Goal: Information Seeking & Learning: Learn about a topic

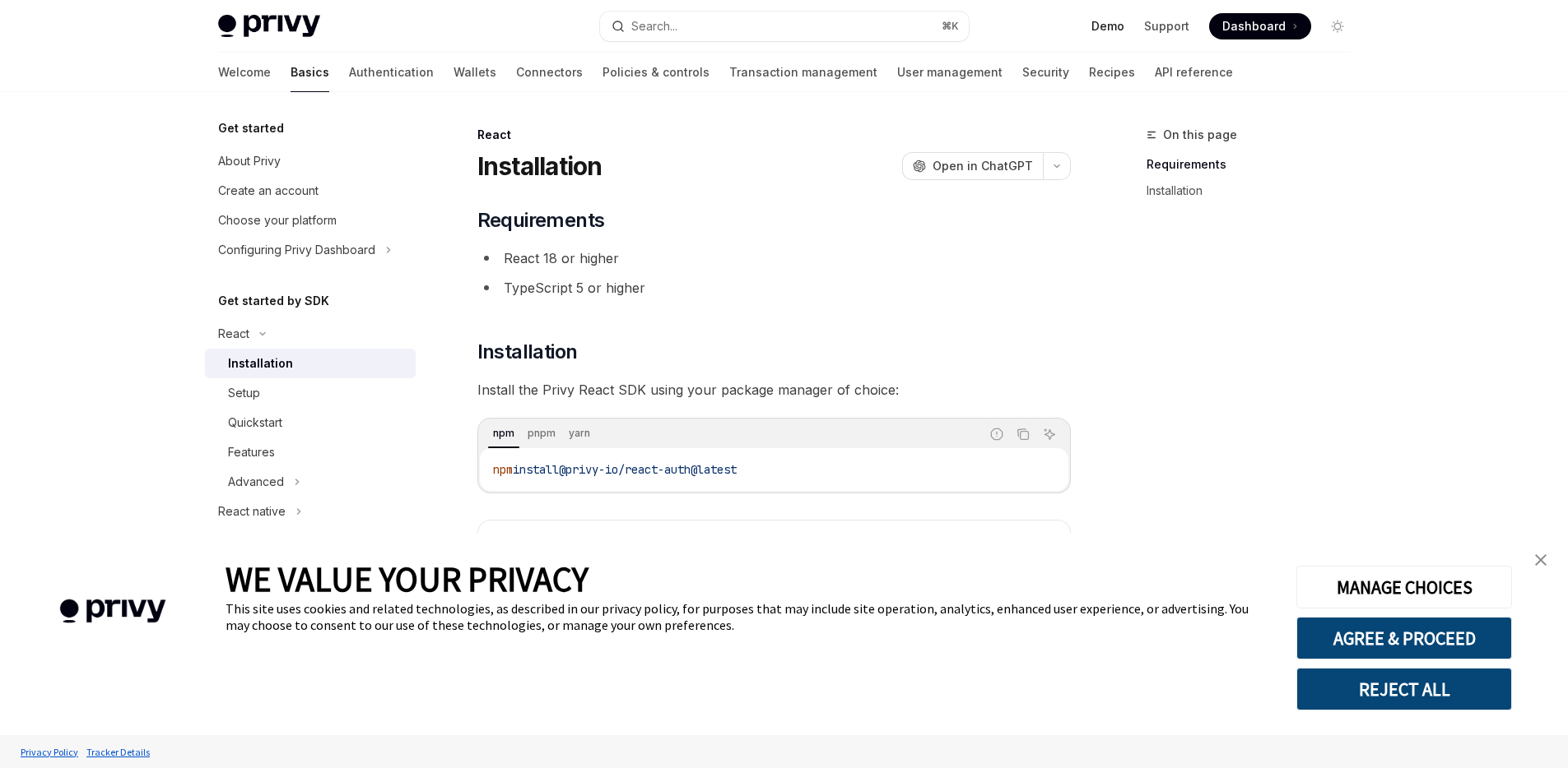
click at [1117, 27] on link "Demo" at bounding box center [1108, 26] width 33 height 16
click at [260, 159] on div "About Privy" at bounding box center [249, 161] width 63 height 20
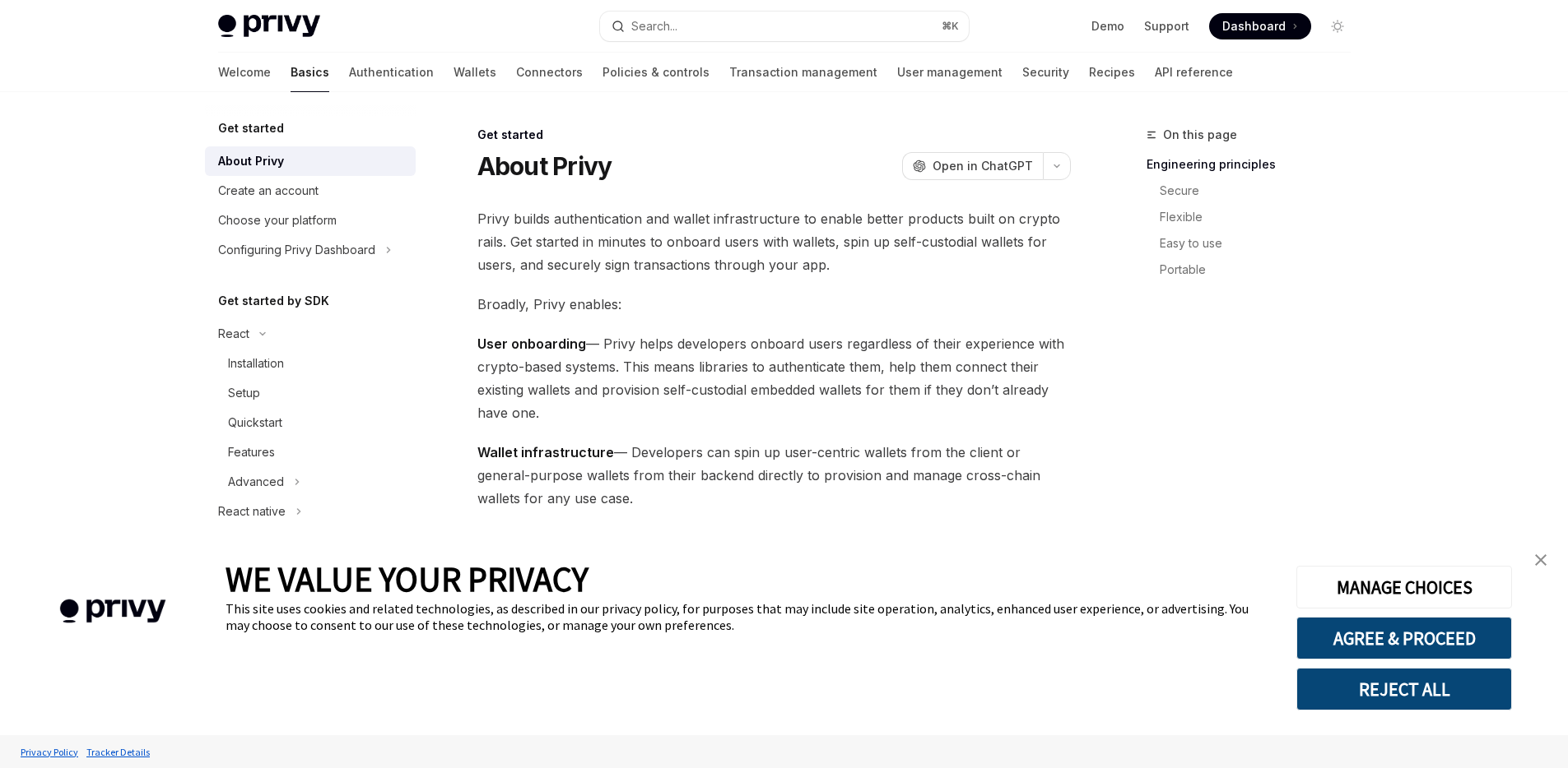
click at [1539, 560] on img "close banner" at bounding box center [1540, 560] width 11 height 11
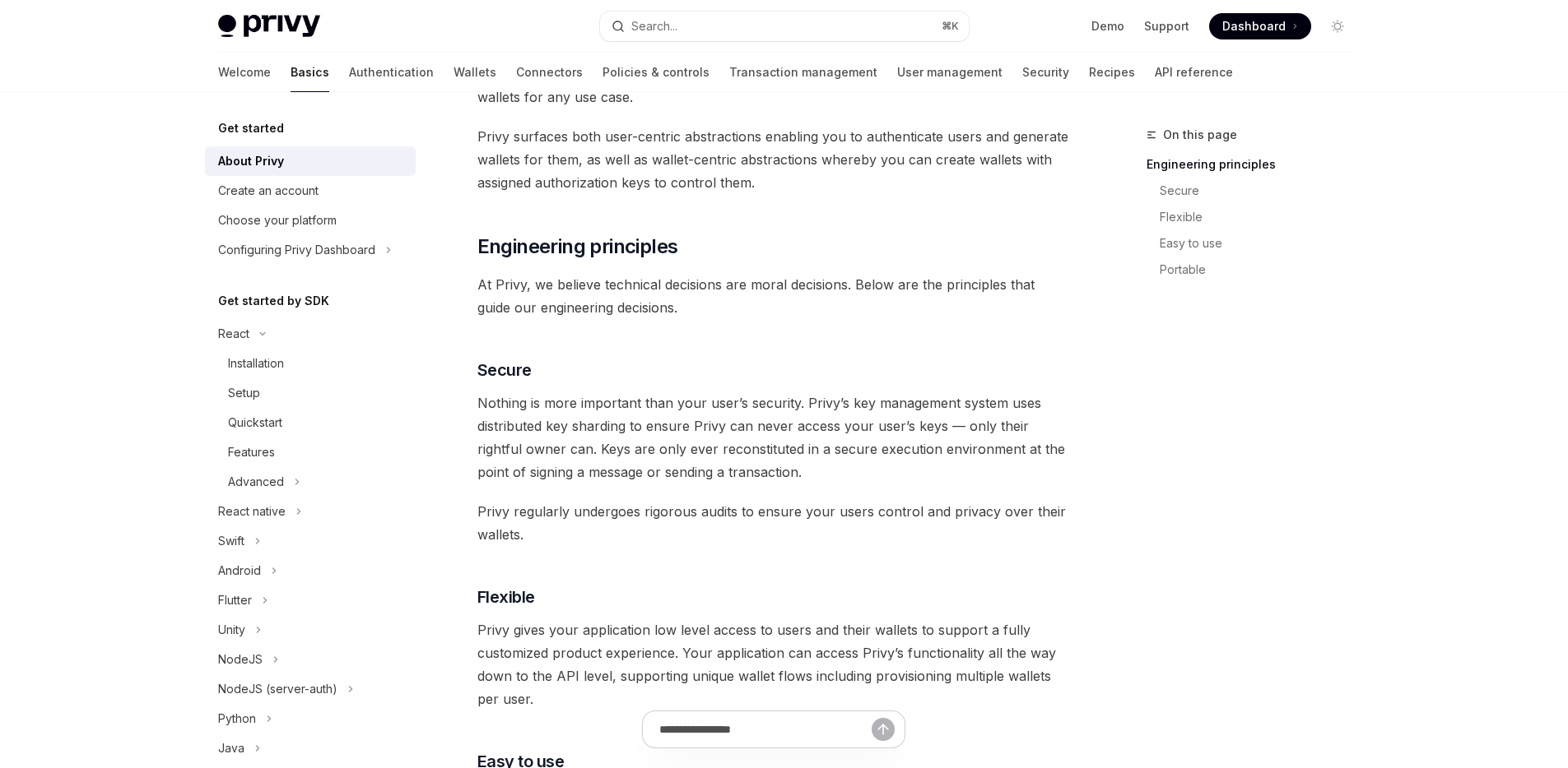
scroll to position [291, 0]
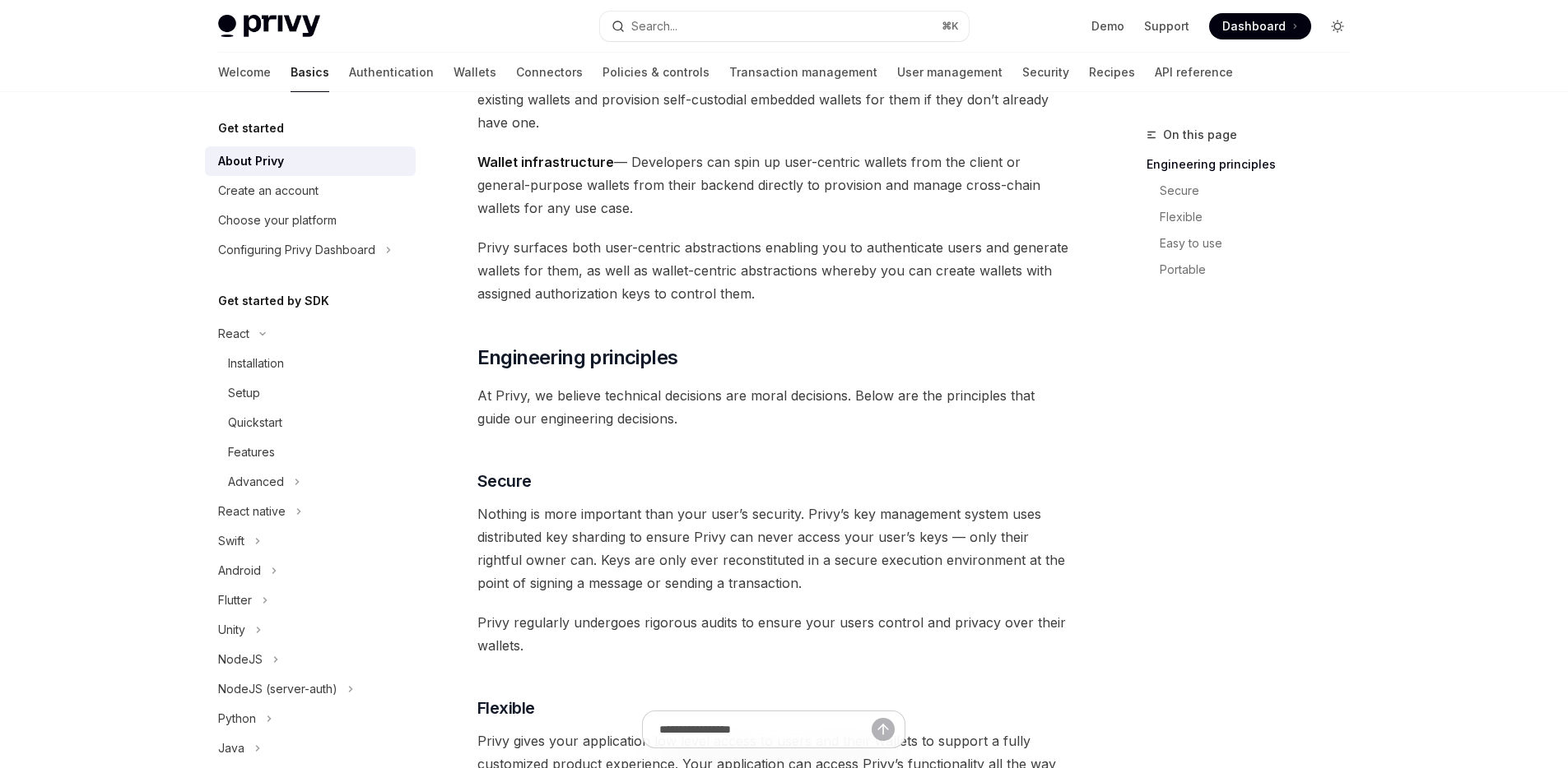
click at [1343, 27] on icon "Toggle dark mode" at bounding box center [1343, 27] width 1 height 0
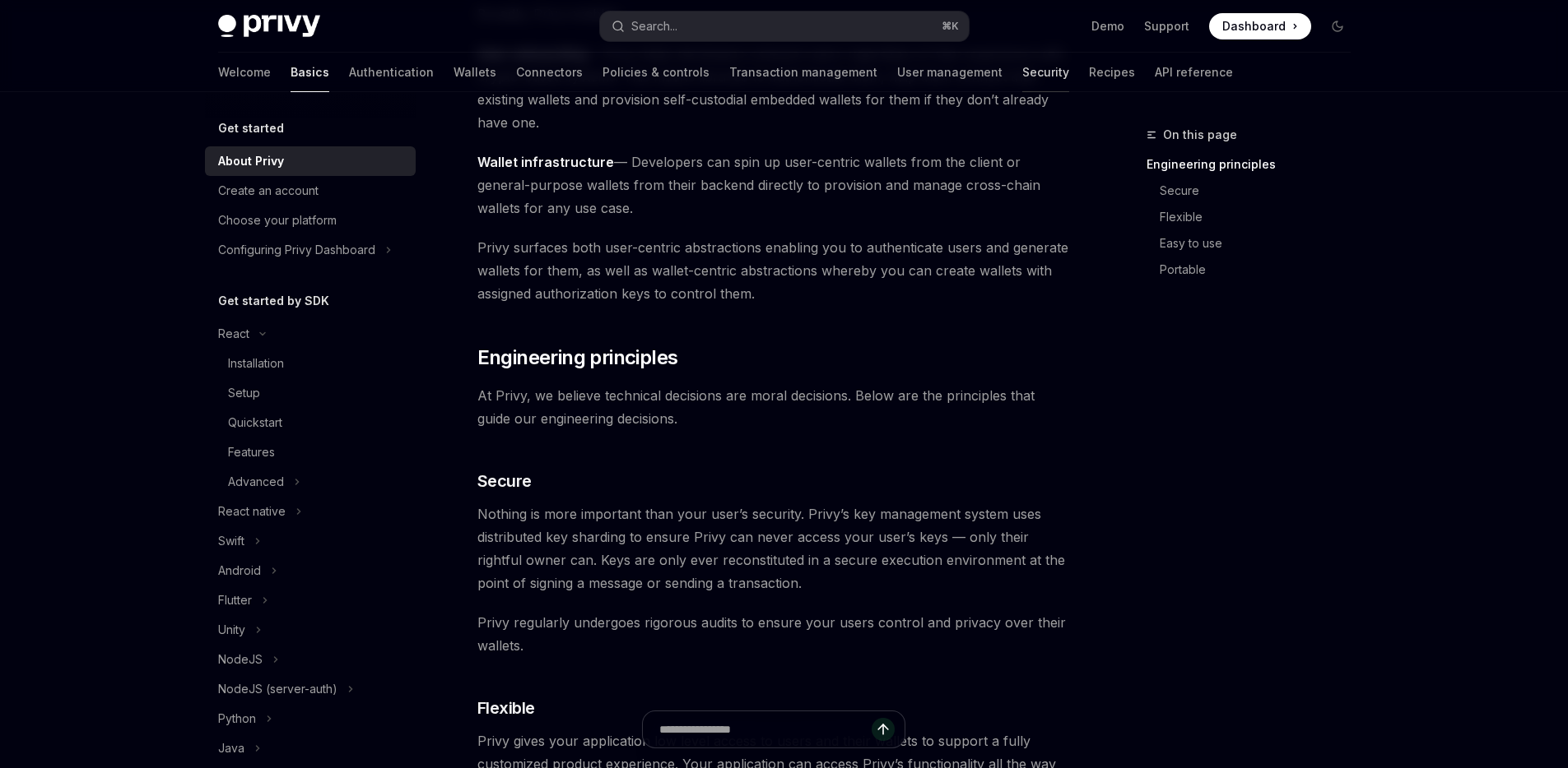
click at [1022, 75] on link "Security" at bounding box center [1045, 72] width 47 height 40
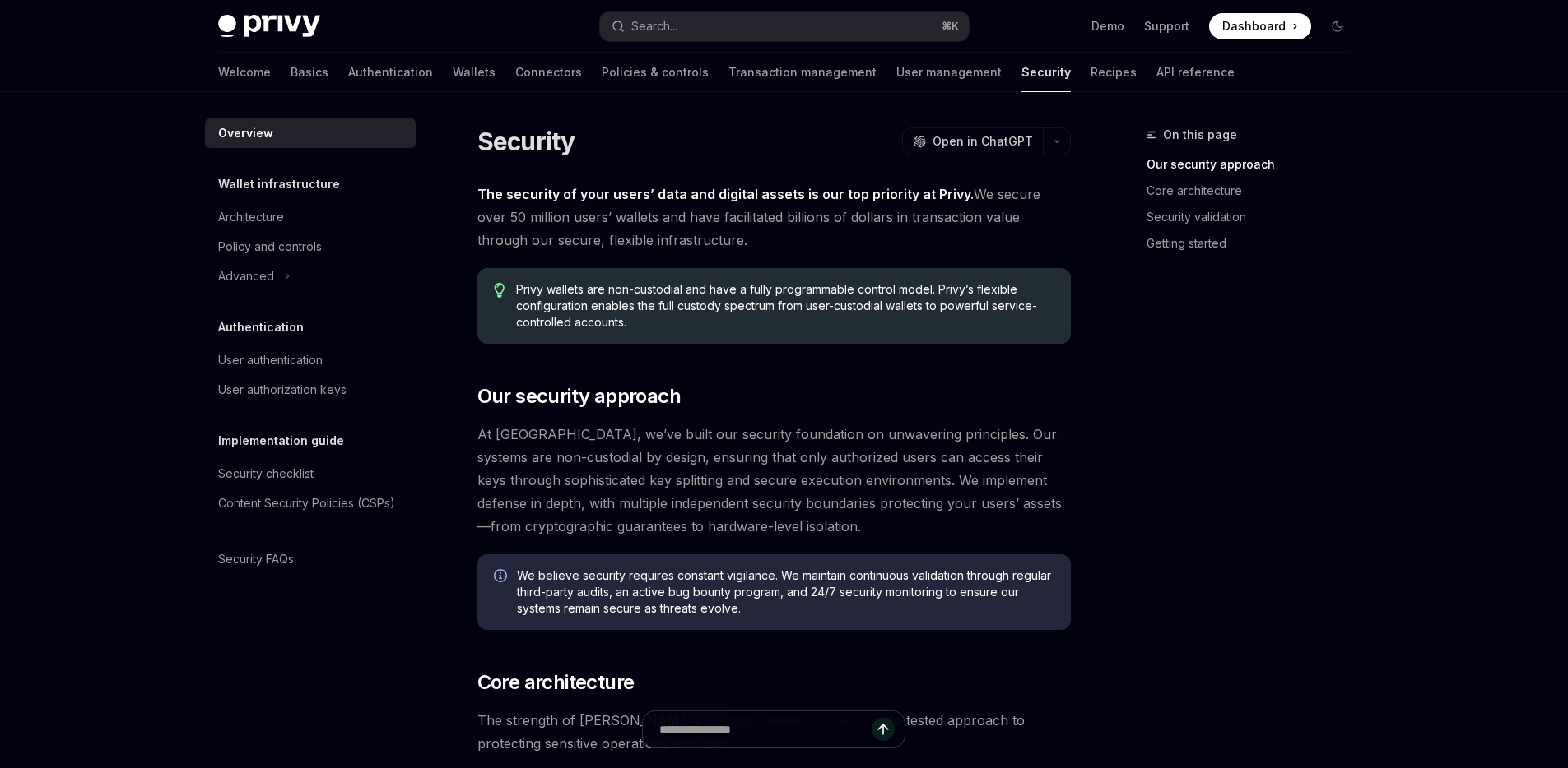
click at [347, 135] on div "Overview" at bounding box center [311, 133] width 187 height 20
type textarea "*"
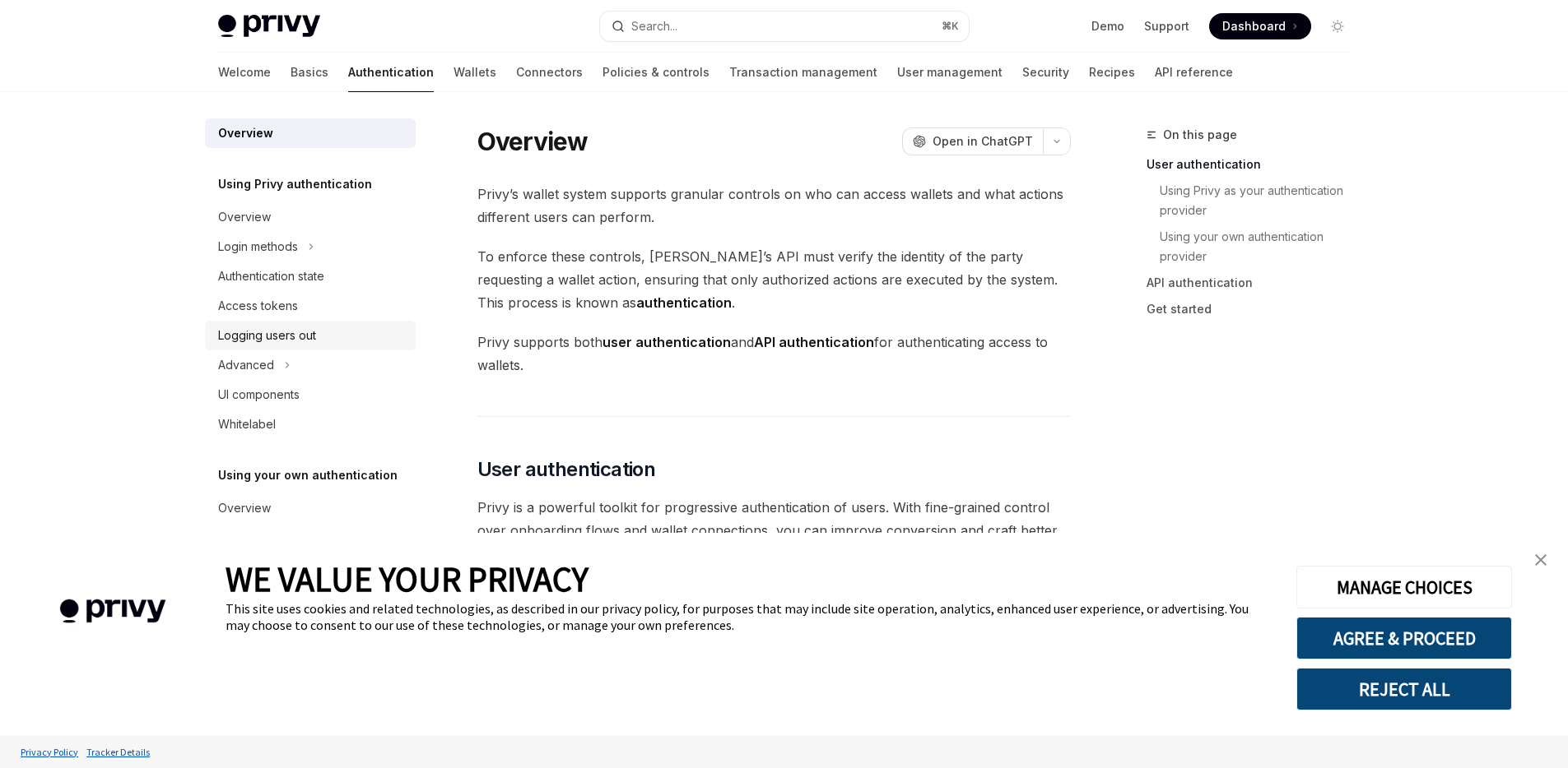
click at [320, 340] on div "Logging users out" at bounding box center [311, 336] width 187 height 20
type textarea "*"
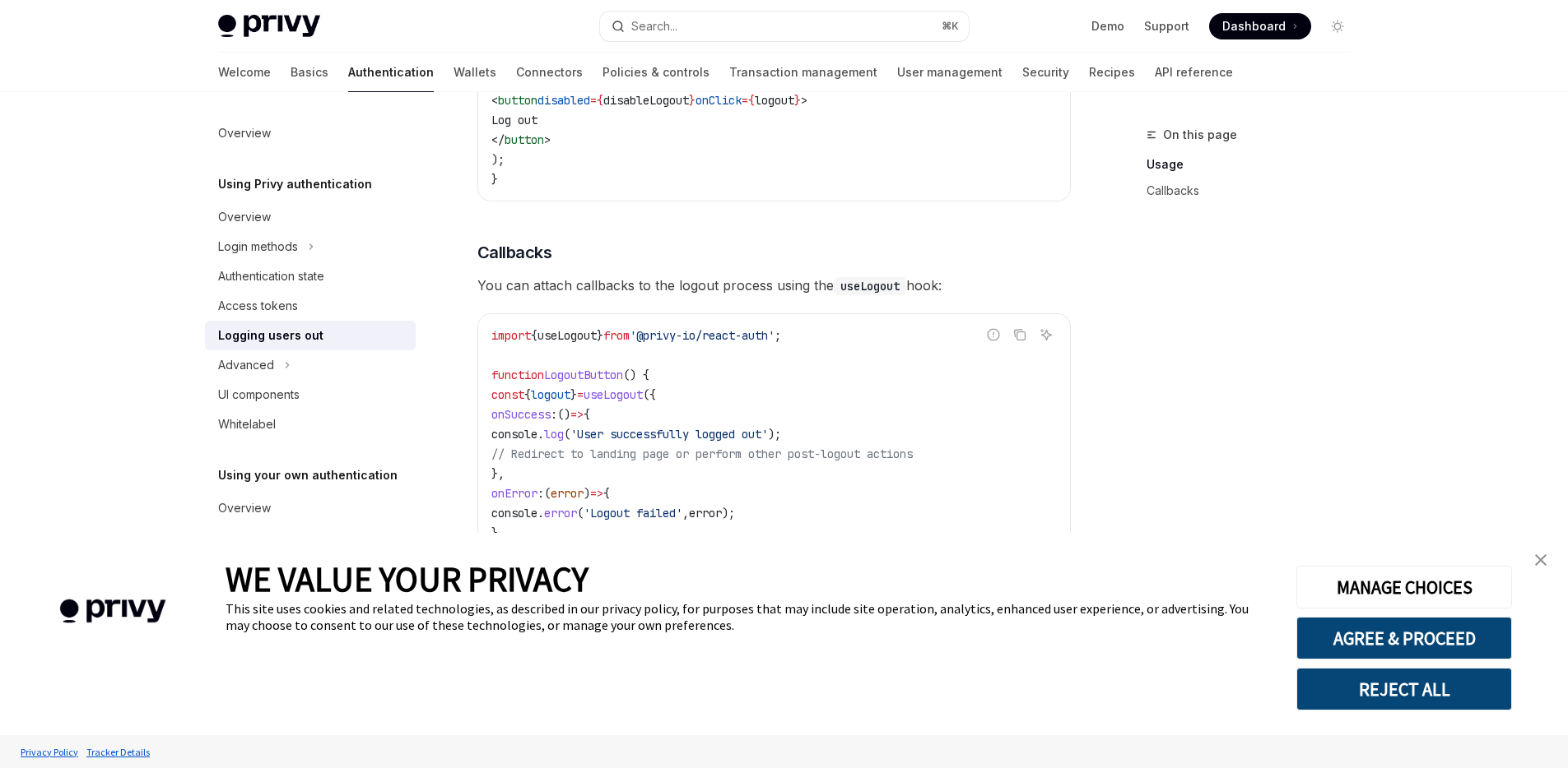
scroll to position [759, 0]
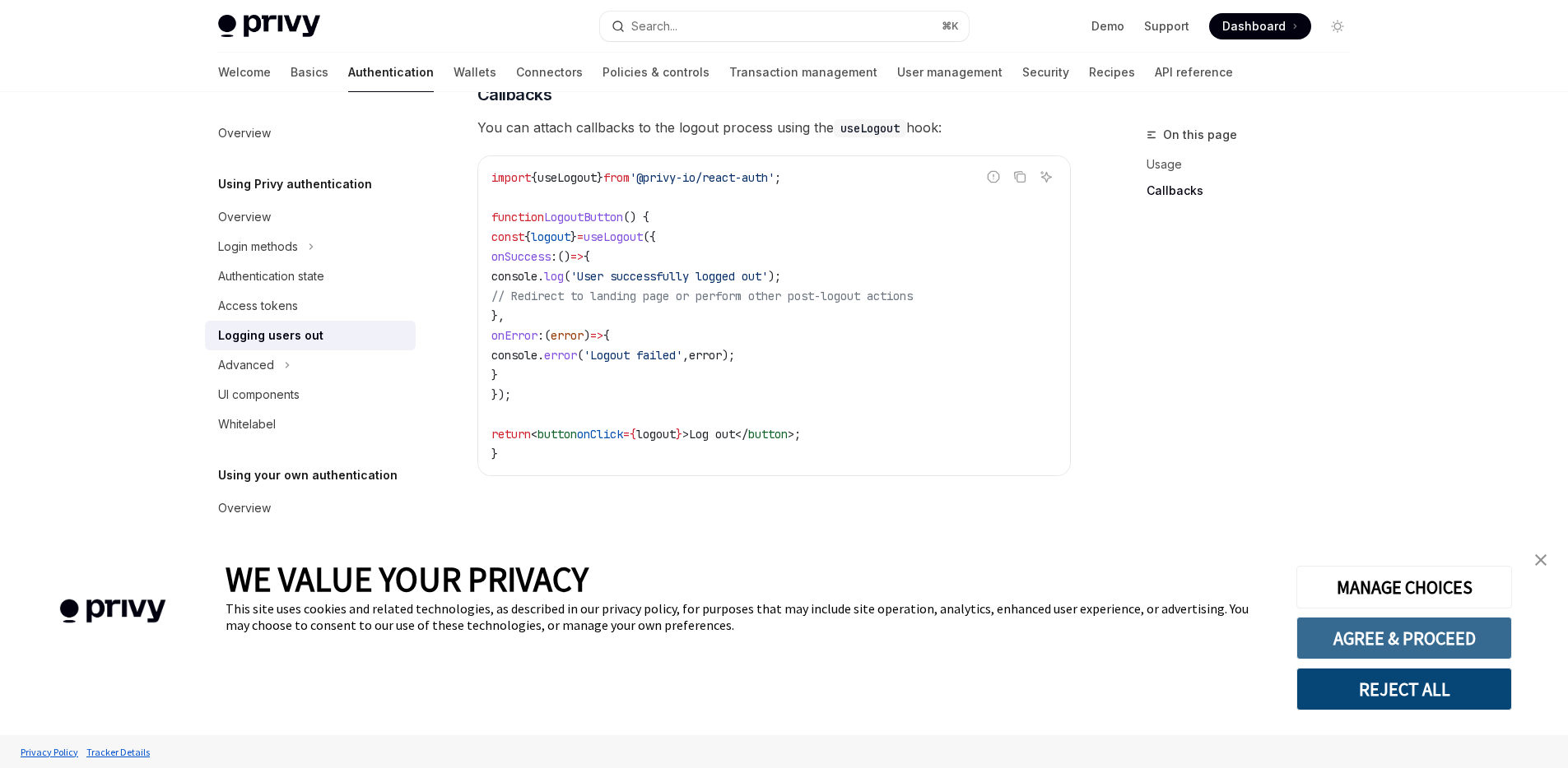
click at [1410, 646] on button "AGREE & PROCEED" at bounding box center [1403, 638] width 216 height 43
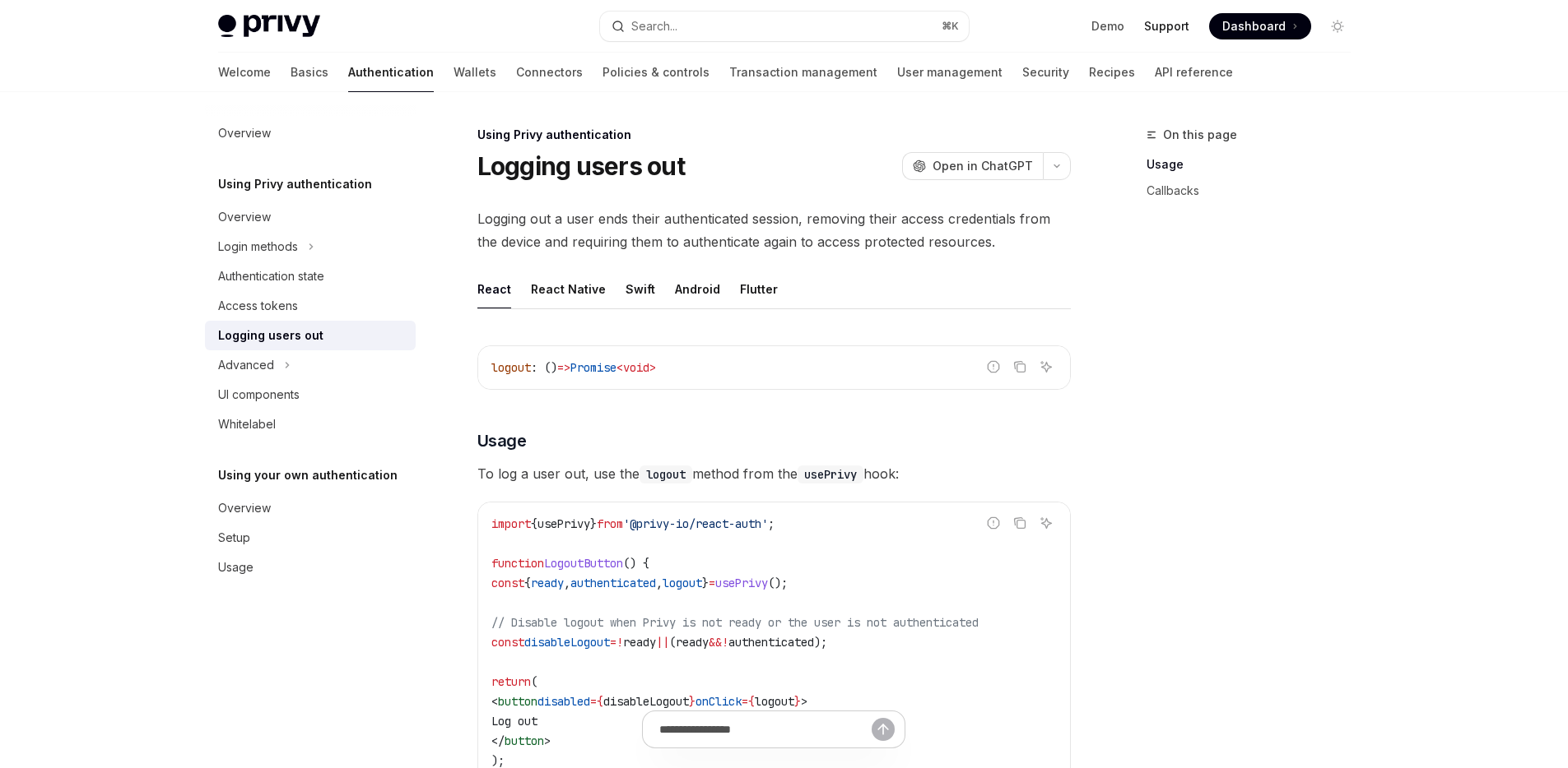
click at [1165, 28] on link "Support" at bounding box center [1167, 26] width 46 height 16
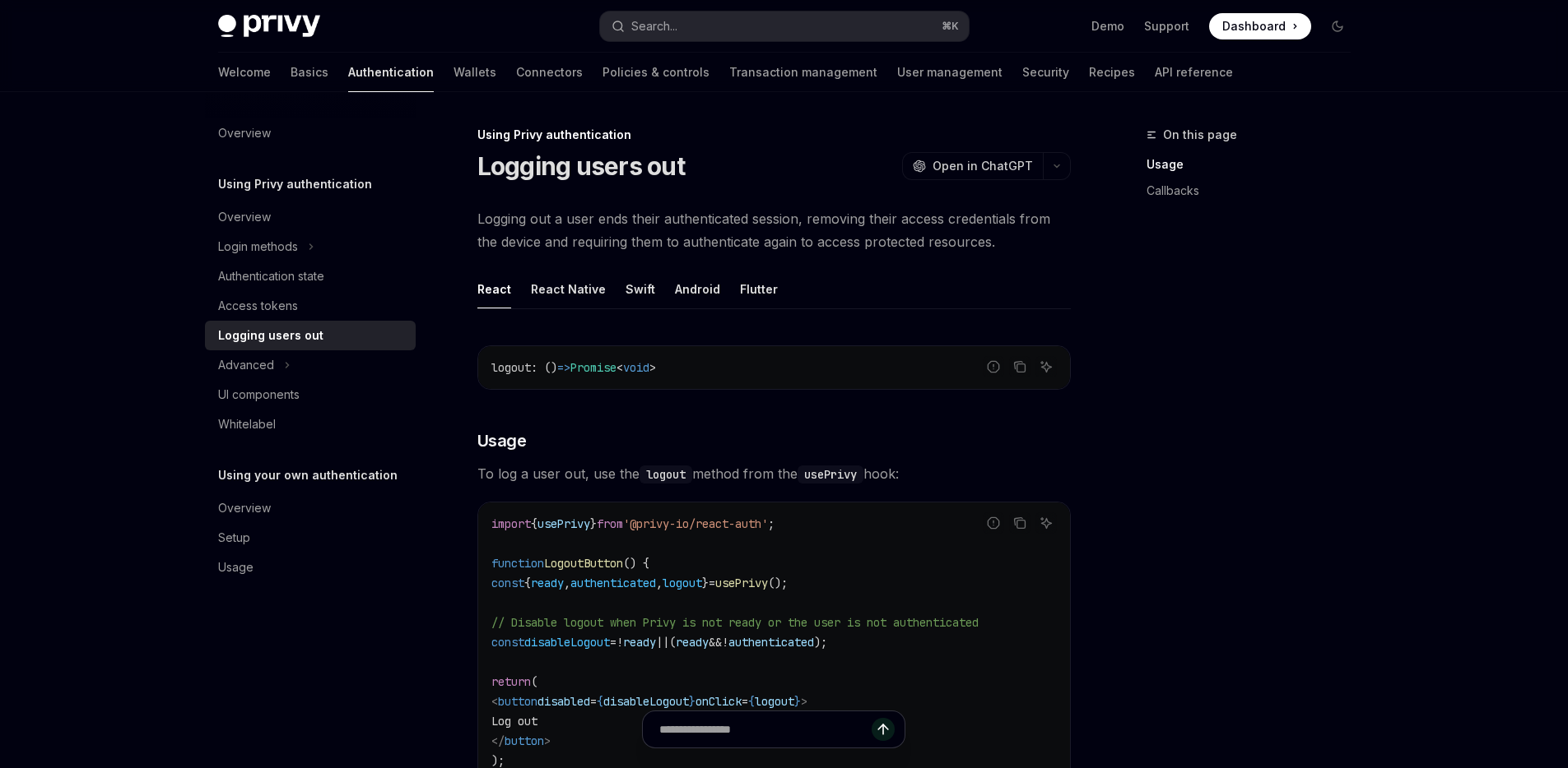
type textarea "*"
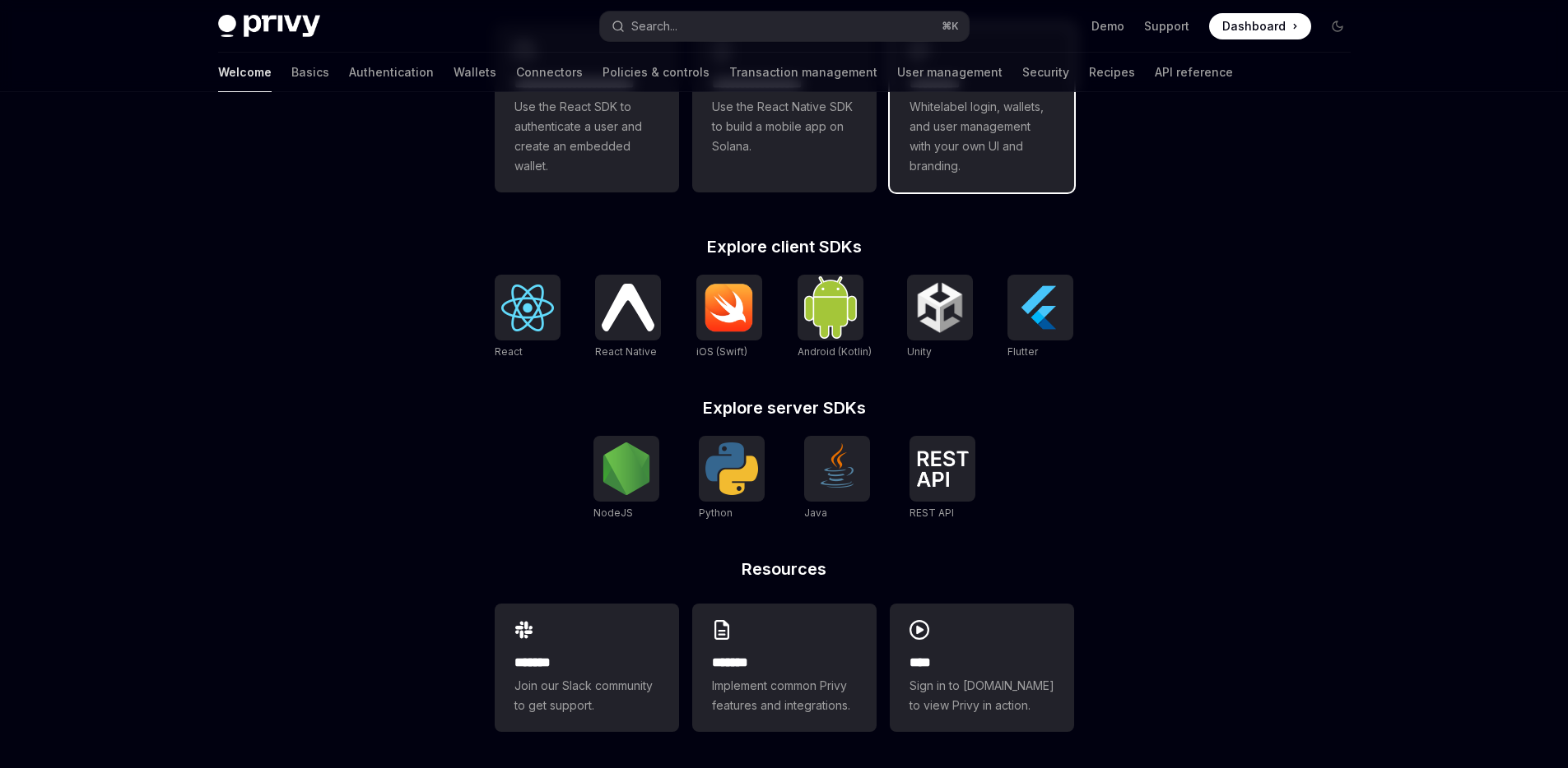
scroll to position [540, 0]
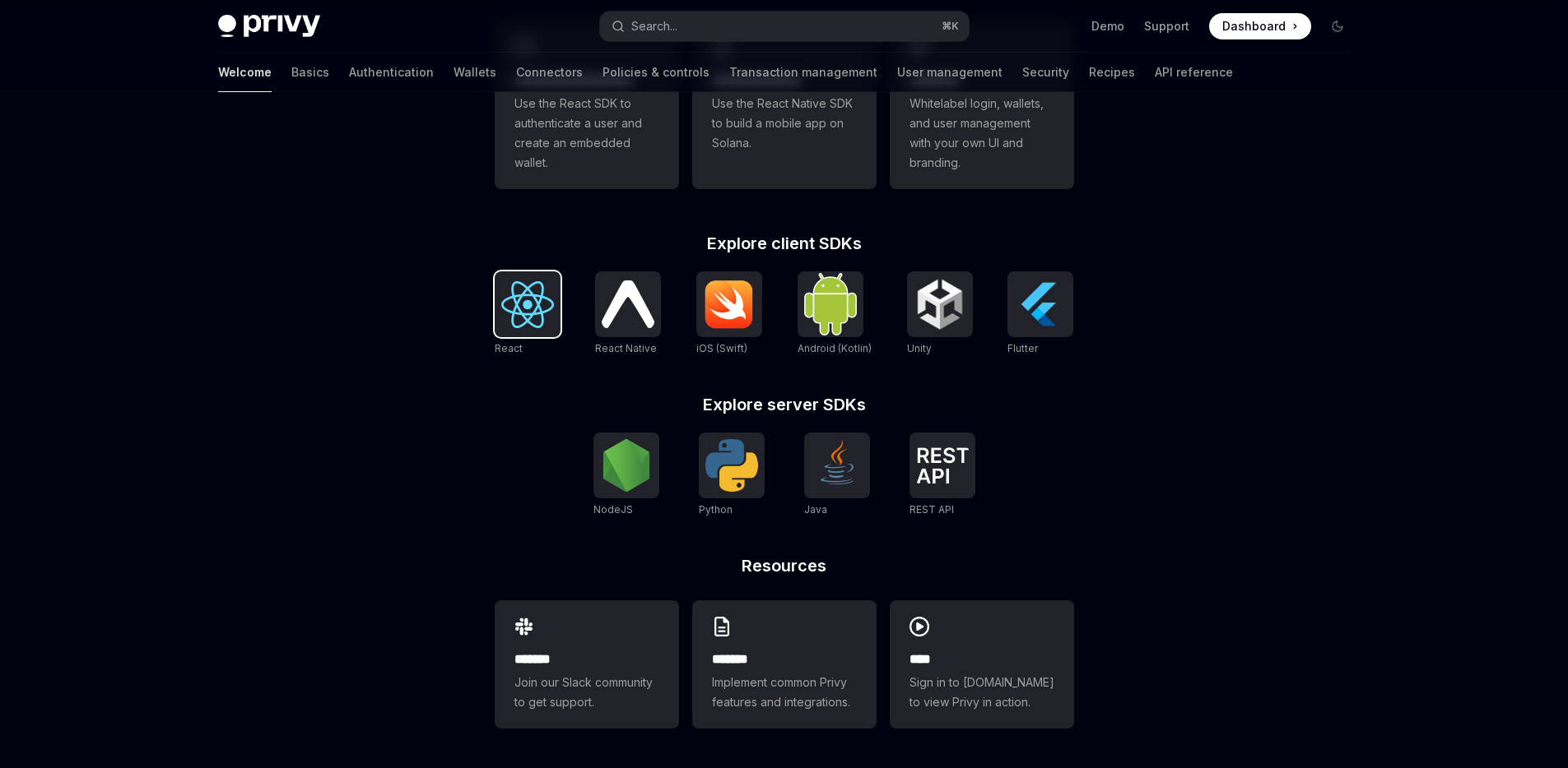
click at [536, 317] on img at bounding box center [527, 304] width 52 height 47
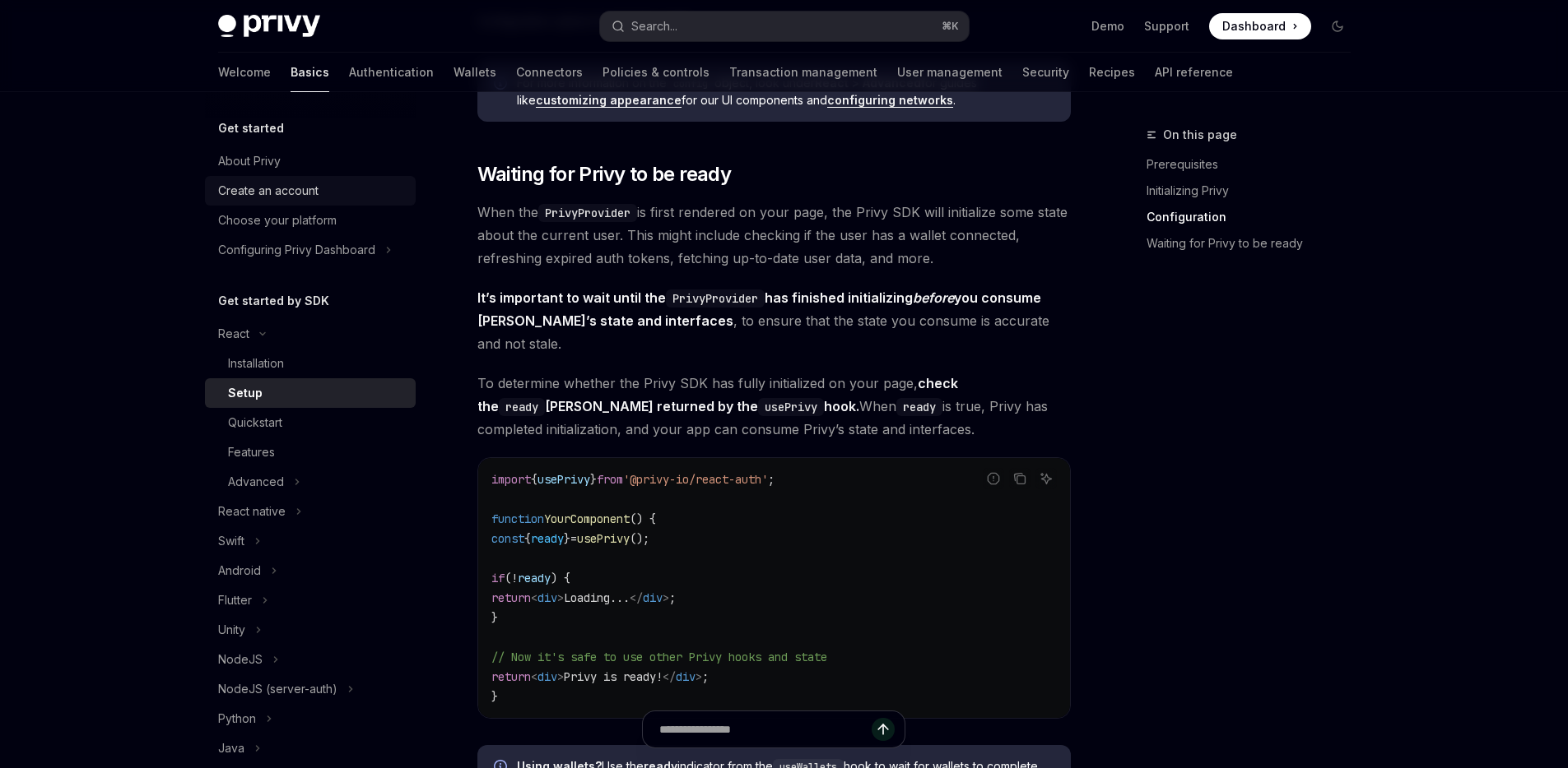
scroll to position [1380, 0]
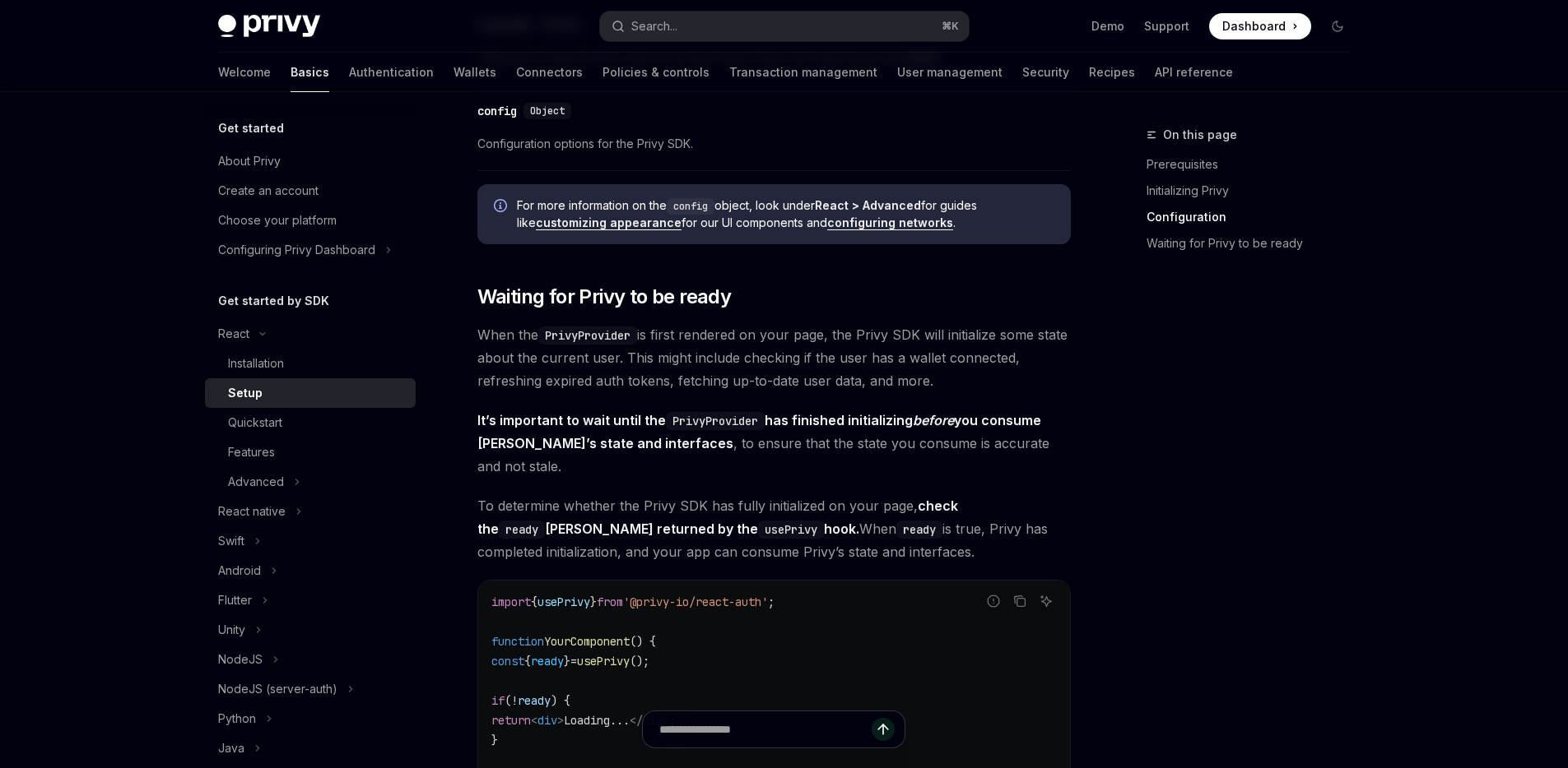
click at [301, 136] on div "Get started" at bounding box center [311, 128] width 211 height 20
click at [274, 155] on div "About Privy" at bounding box center [249, 161] width 63 height 20
type textarea "*"
